Goal: Check status

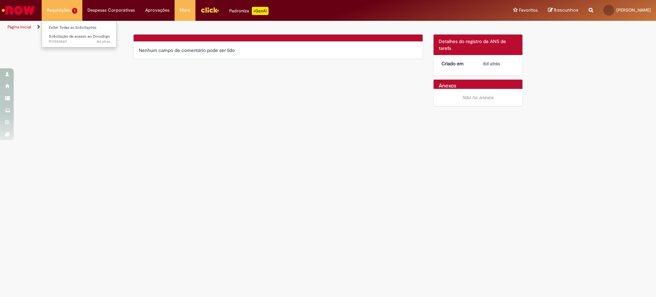
click at [54, 10] on li "Requisições 1 Exibir Todas as Solicitações Solicitação de acesso ao DocuSign 8d…" at bounding box center [62, 10] width 41 height 20
click at [66, 40] on span "8d atrás 8 dias atrás R13554569" at bounding box center [79, 41] width 61 height 5
click at [66, 28] on link "Exibir Todas as Solicitações" at bounding box center [79, 28] width 75 height 8
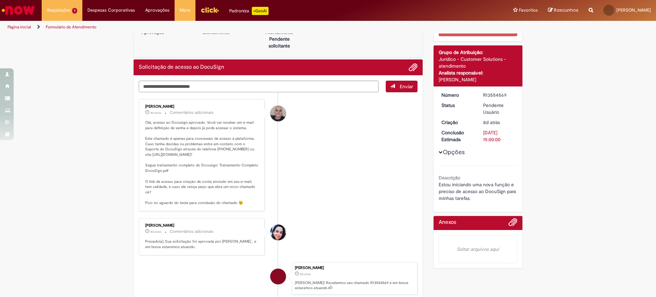
scroll to position [43, 0]
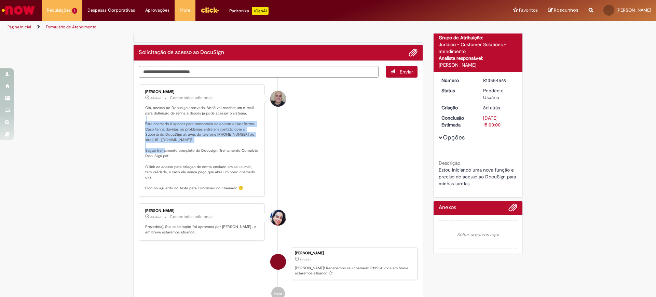
drag, startPoint x: 157, startPoint y: 120, endPoint x: 200, endPoint y: 139, distance: 46.2
click at [200, 139] on p "Olá, acesso ao Docusign aprovado. Você vai receber um e-mail para definição de …" at bounding box center [202, 148] width 114 height 86
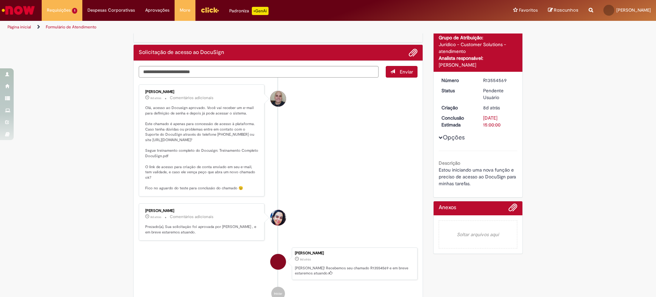
click at [202, 142] on p "Olá, acesso ao Docusign aprovado. Você vai receber um e-mail para definição de …" at bounding box center [202, 148] width 114 height 86
drag, startPoint x: 491, startPoint y: 81, endPoint x: 504, endPoint y: 83, distance: 13.5
click at [504, 83] on div "Número R13554569 Status Pendente Usuário Criação 8d atrás 8 dias atrás Conclusã…" at bounding box center [477, 134] width 89 height 125
click at [310, 122] on li "[PERSON_NAME] 8d atrás 8 dias atrás Comentários adicionais Olá, acesso ao Docus…" at bounding box center [278, 140] width 279 height 112
